Goal: Leave review/rating: Share an evaluation or opinion about a product, service, or content

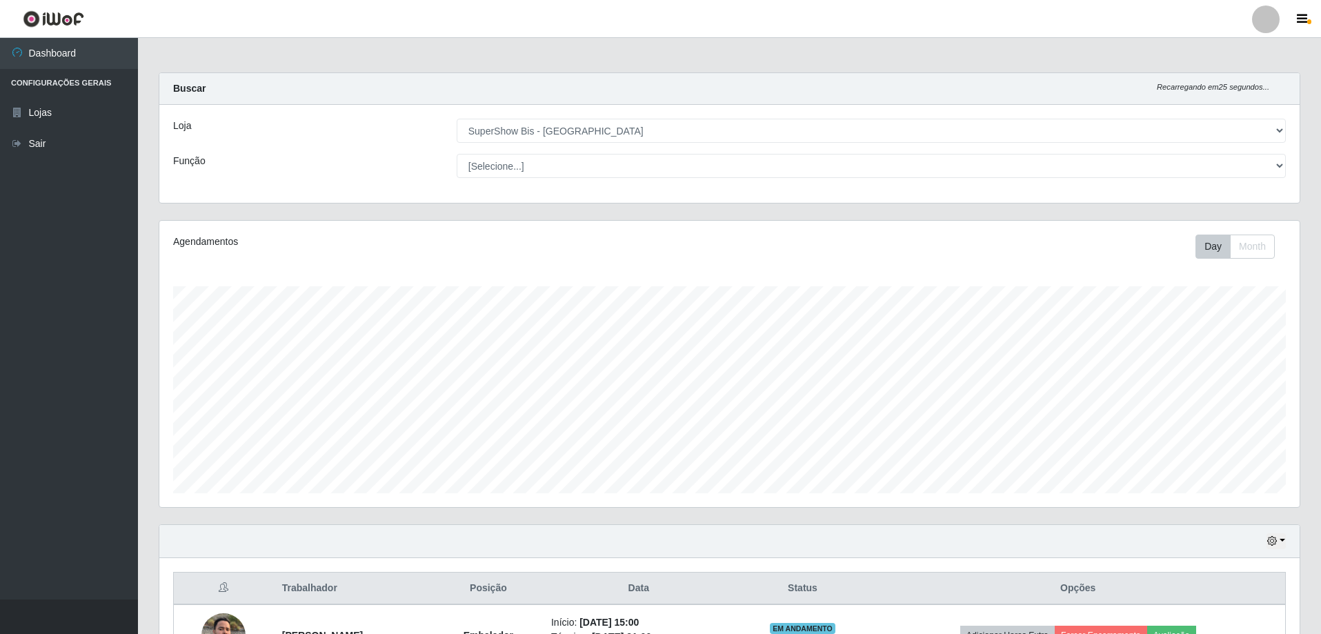
select select "59"
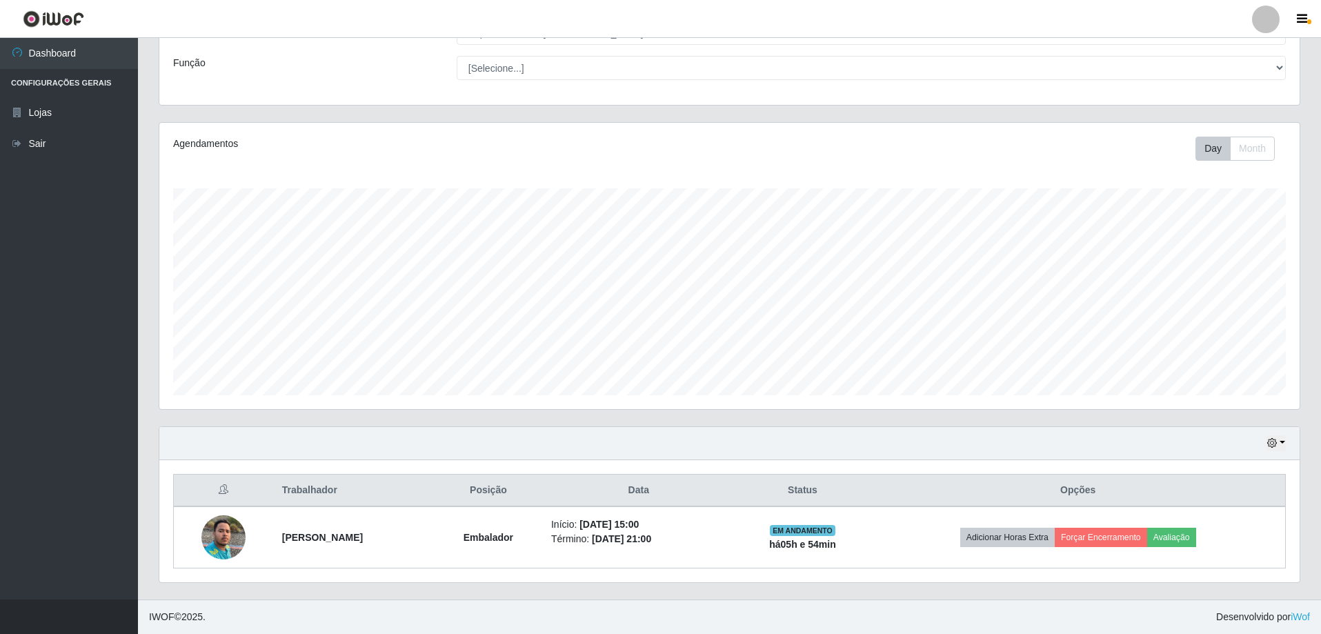
scroll to position [286, 1141]
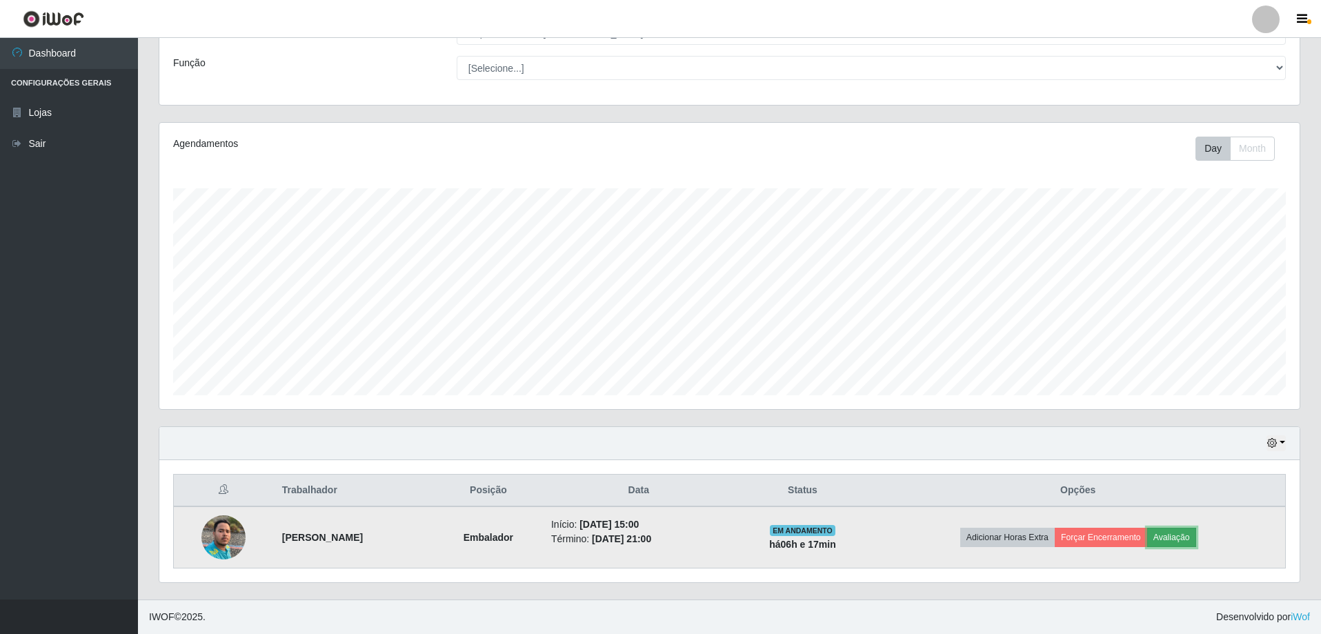
click at [1185, 543] on button "Avaliação" at bounding box center [1171, 537] width 49 height 19
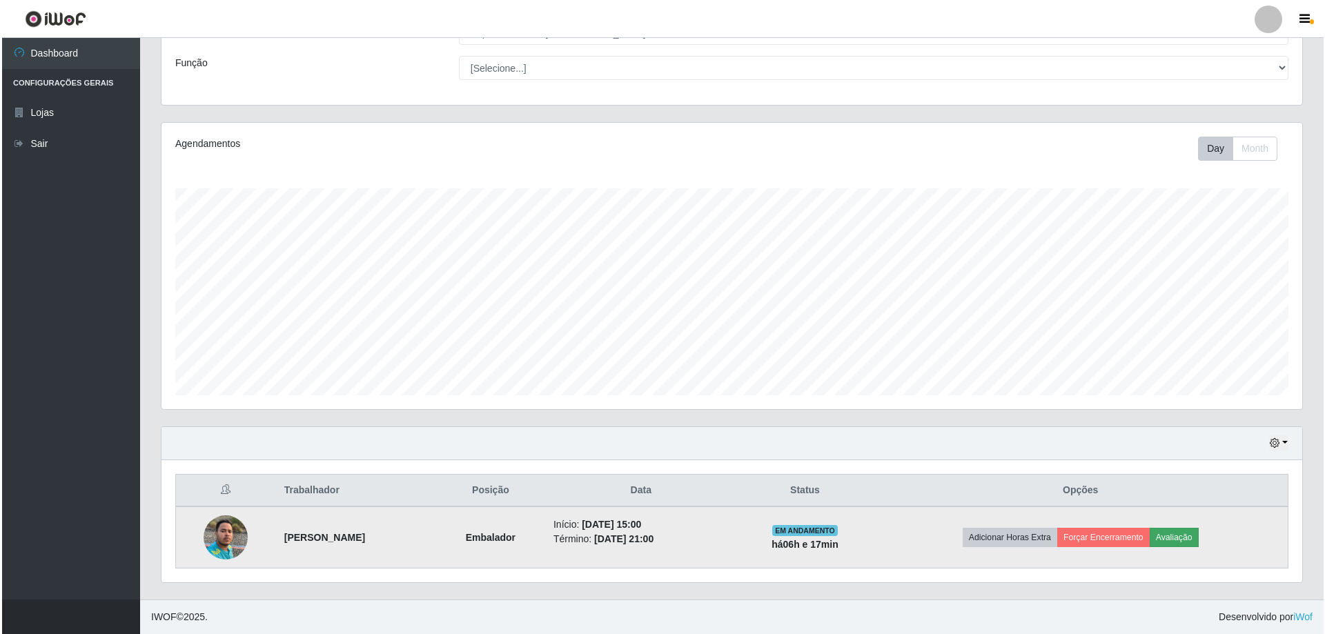
scroll to position [286, 1134]
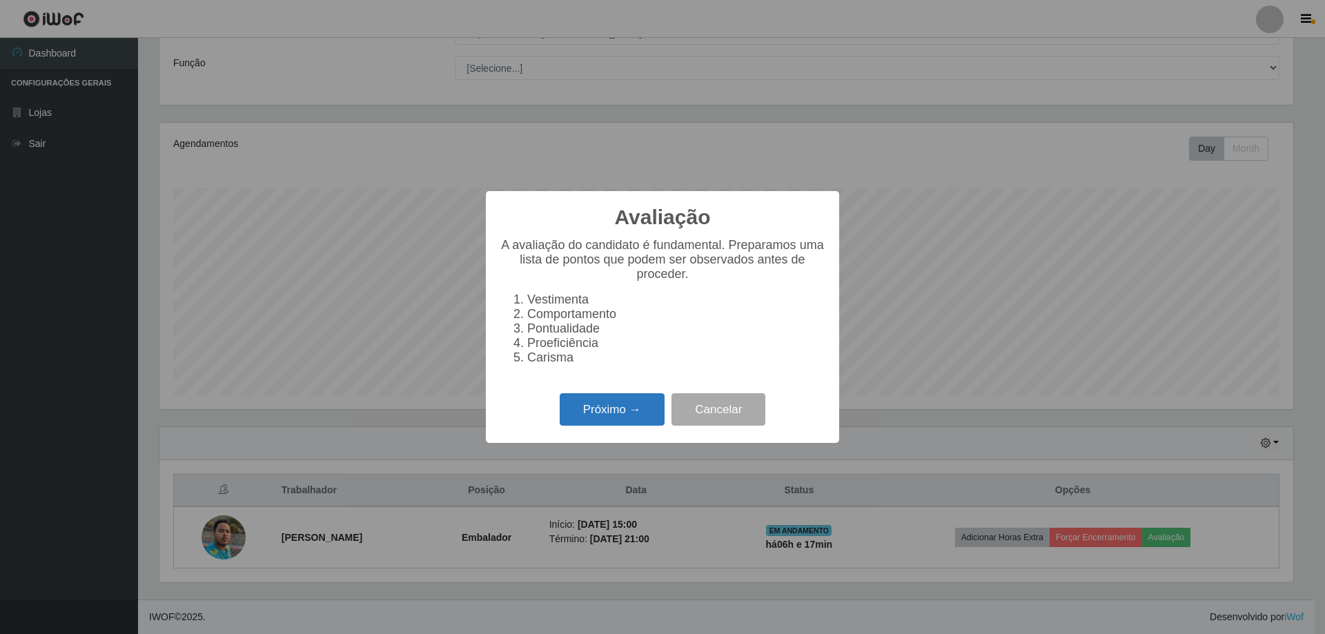
click at [627, 417] on button "Próximo →" at bounding box center [612, 409] width 105 height 32
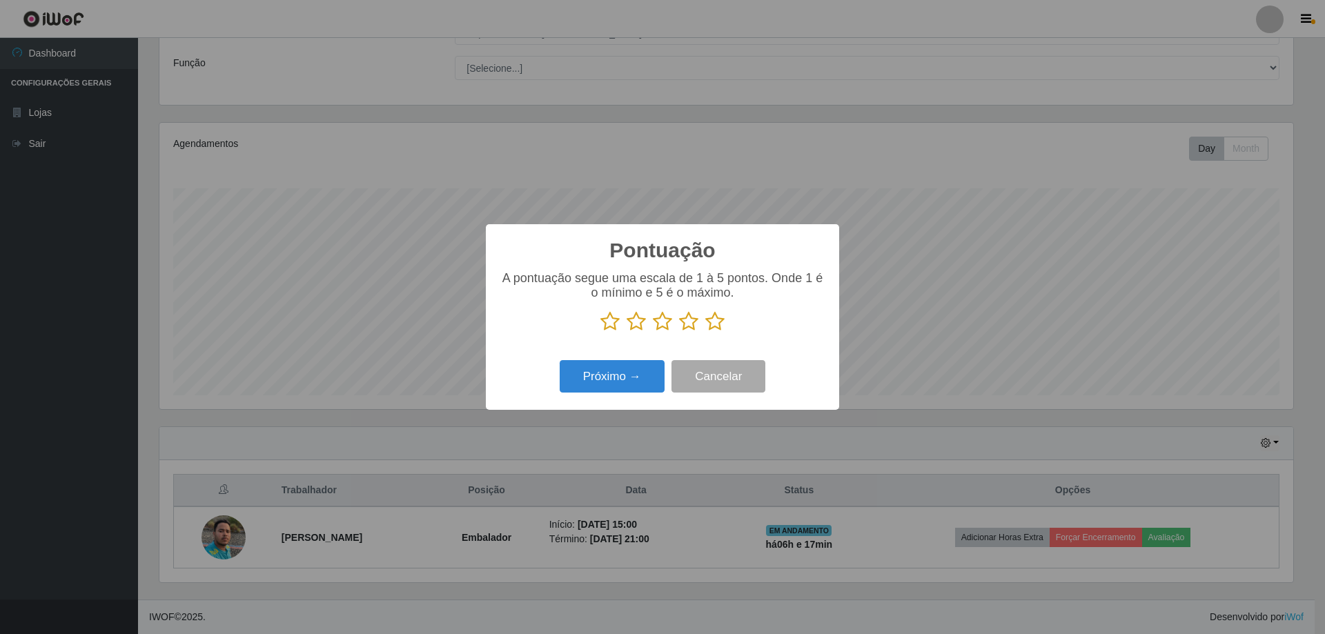
scroll to position [689720, 688872]
click at [715, 329] on icon at bounding box center [714, 321] width 19 height 21
click at [705, 332] on input "radio" at bounding box center [705, 332] width 0 height 0
click at [624, 373] on button "Próximo →" at bounding box center [612, 376] width 105 height 32
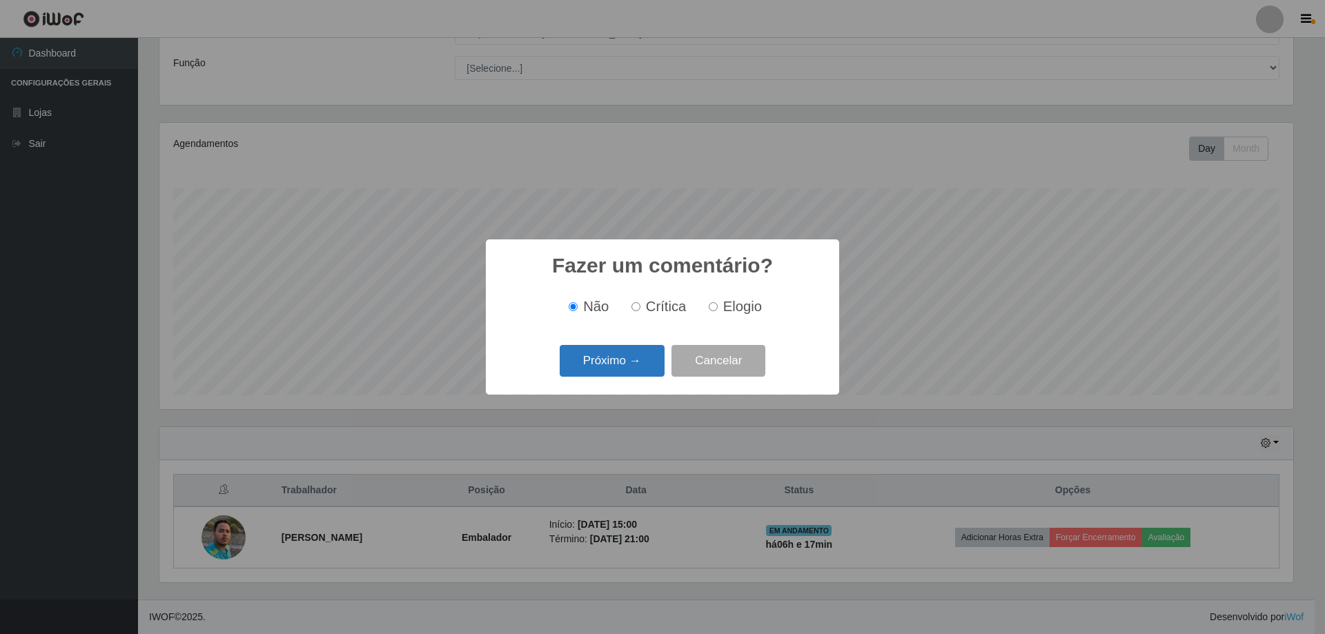
click at [624, 373] on button "Próximo →" at bounding box center [612, 361] width 105 height 32
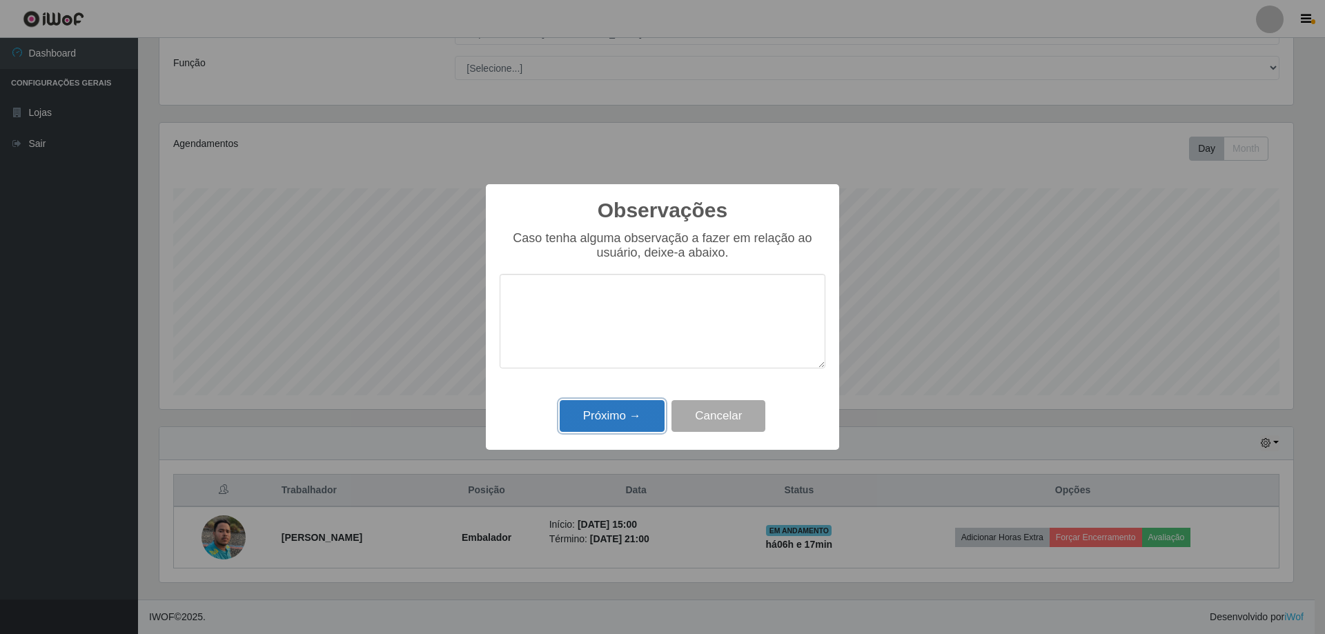
click at [629, 416] on button "Próximo →" at bounding box center [612, 416] width 105 height 32
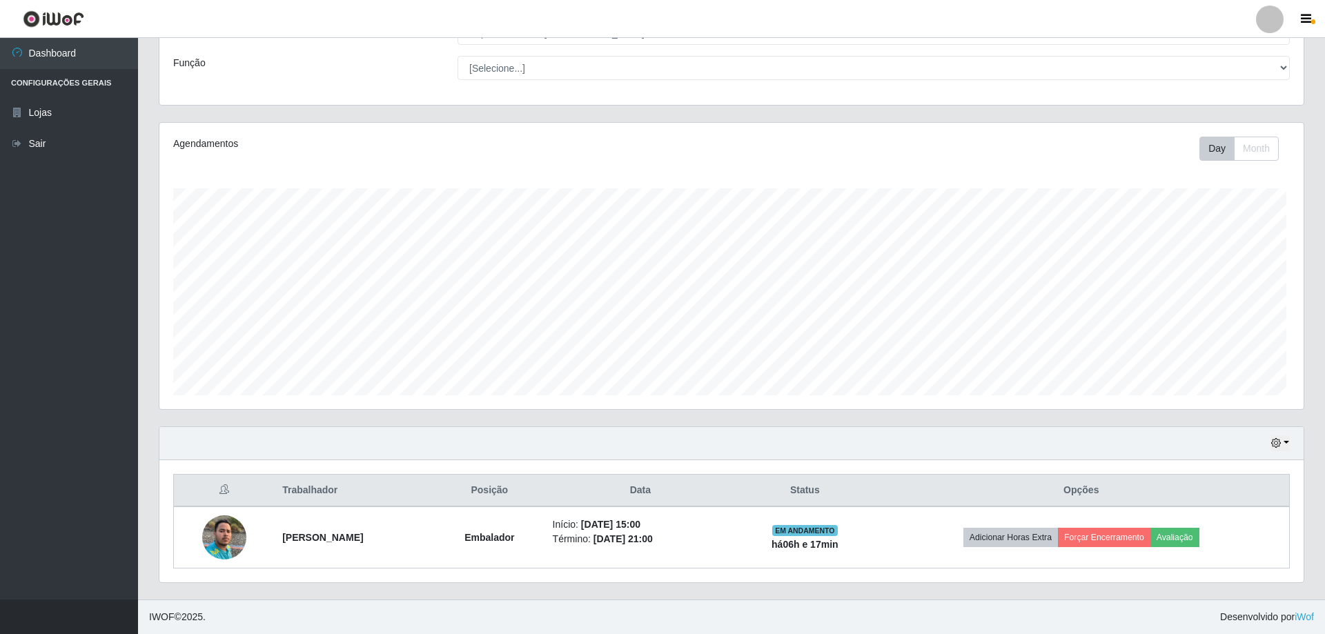
scroll to position [286, 1141]
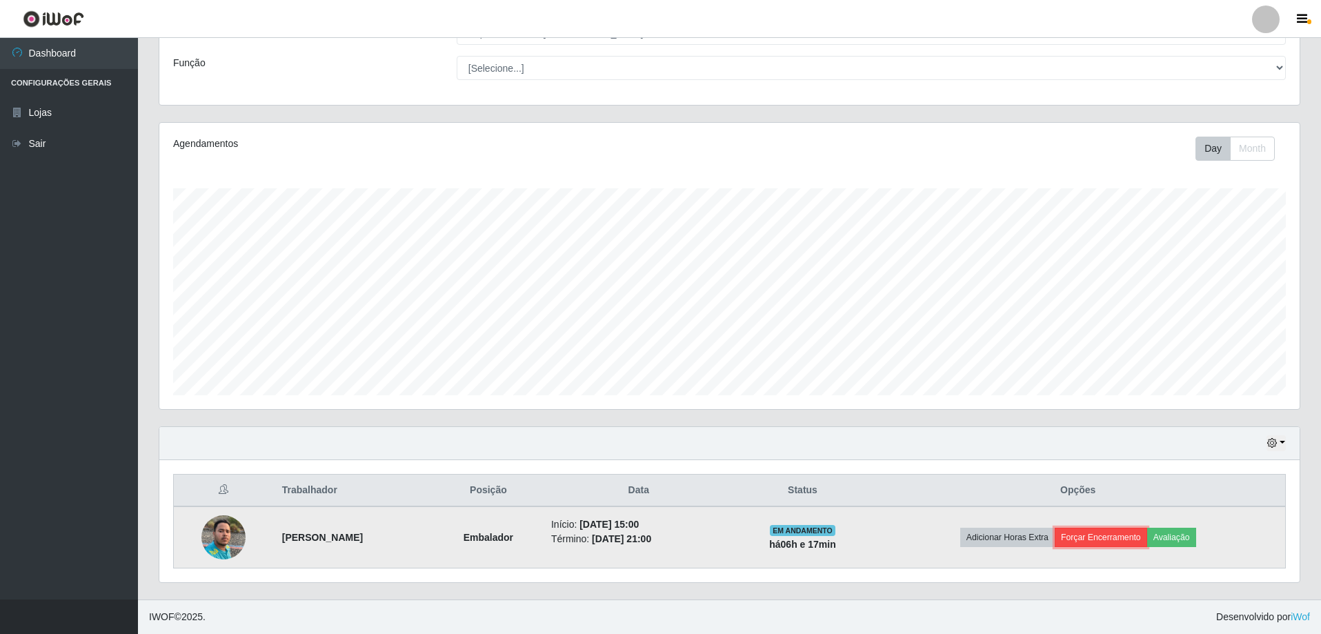
click at [1123, 538] on button "Forçar Encerramento" at bounding box center [1101, 537] width 92 height 19
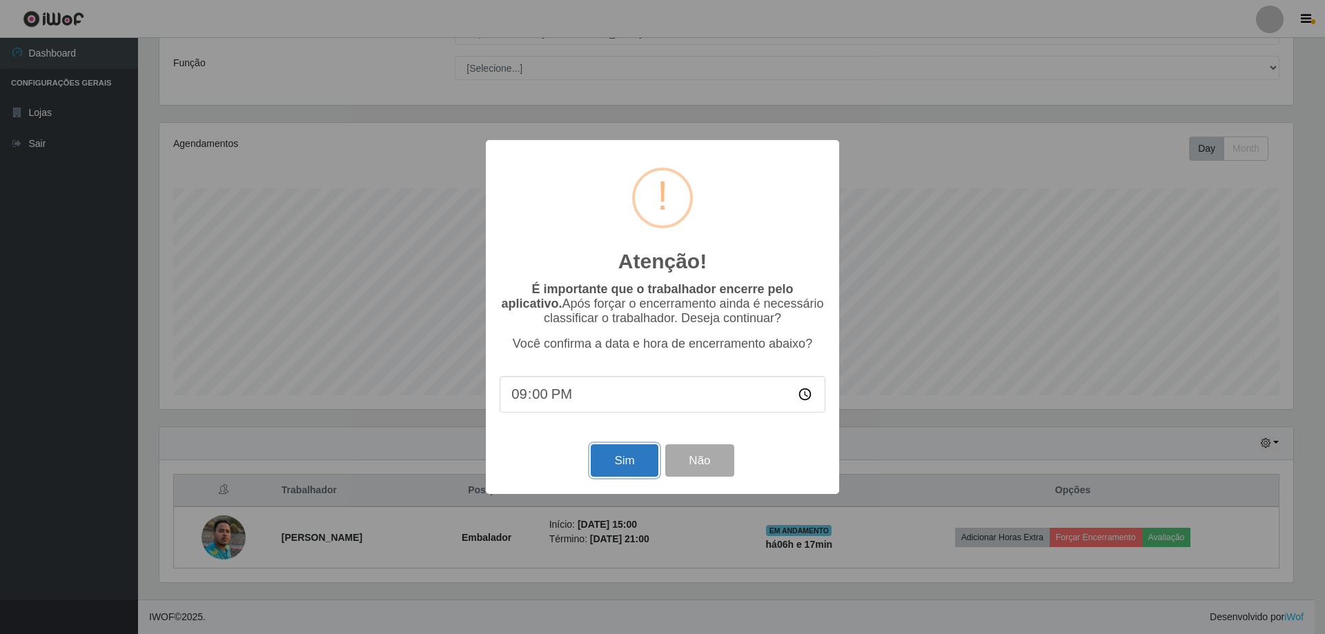
click at [627, 462] on button "Sim" at bounding box center [624, 460] width 67 height 32
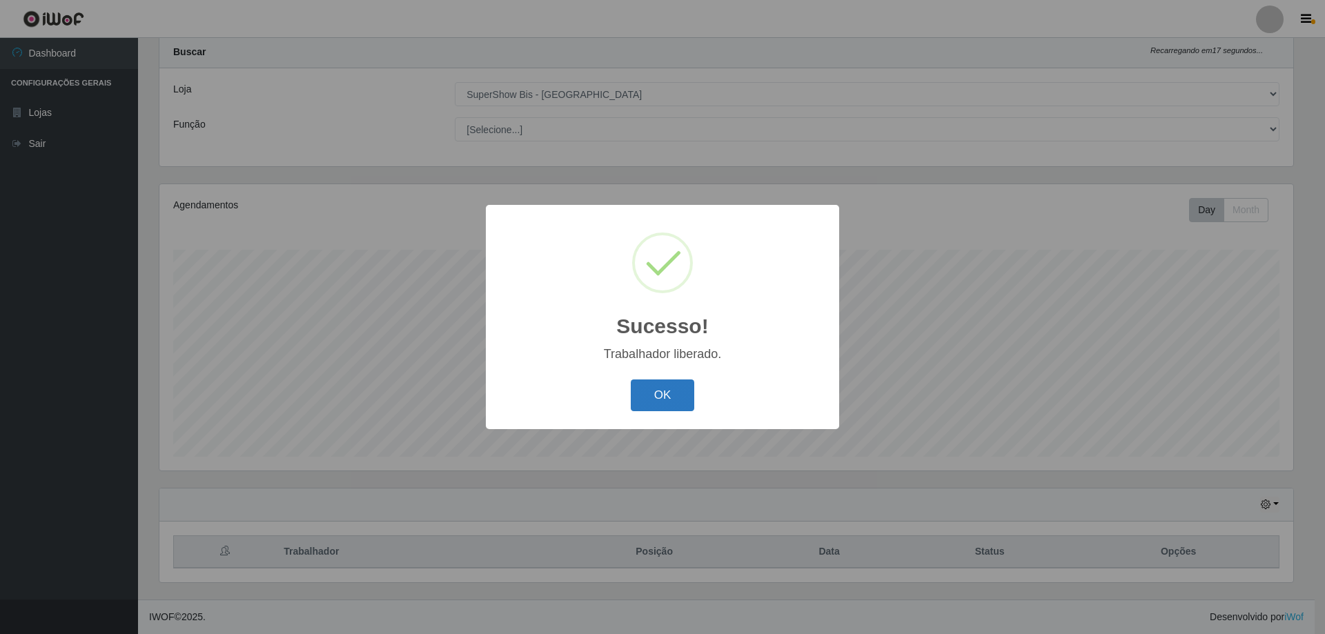
click at [658, 394] on button "OK" at bounding box center [663, 396] width 64 height 32
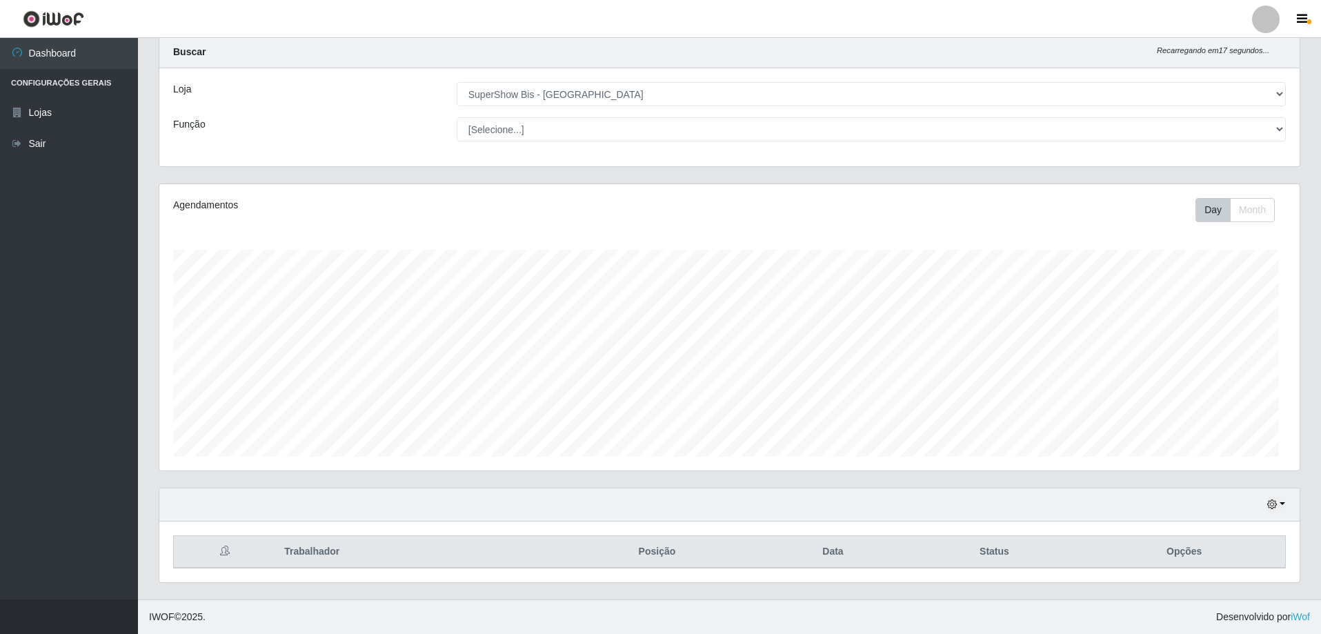
scroll to position [286, 1141]
